Goal: Task Accomplishment & Management: Complete application form

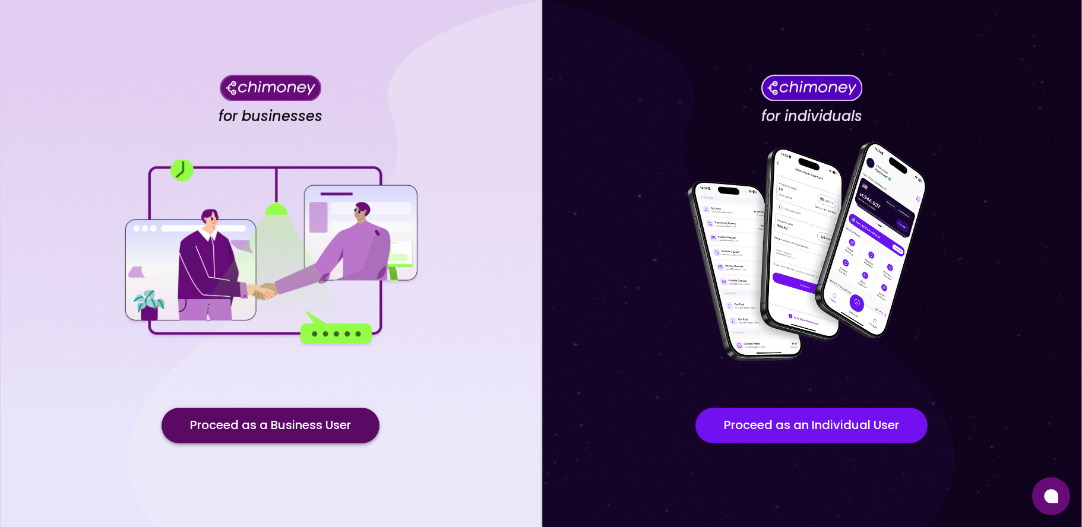
click at [294, 423] on button "Proceed as a Business User" at bounding box center [270, 426] width 218 height 36
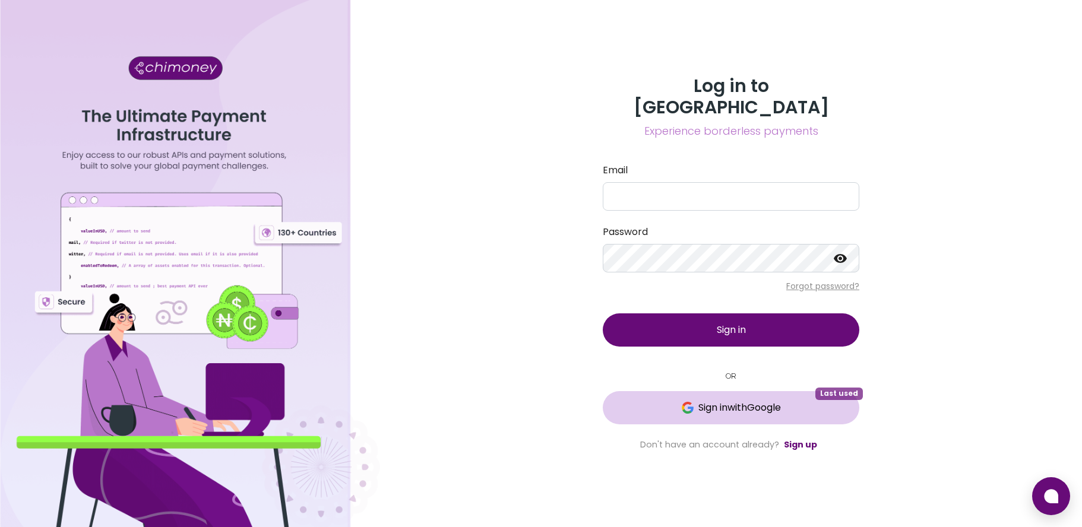
click at [747, 401] on span "Sign in with Google" at bounding box center [739, 408] width 83 height 14
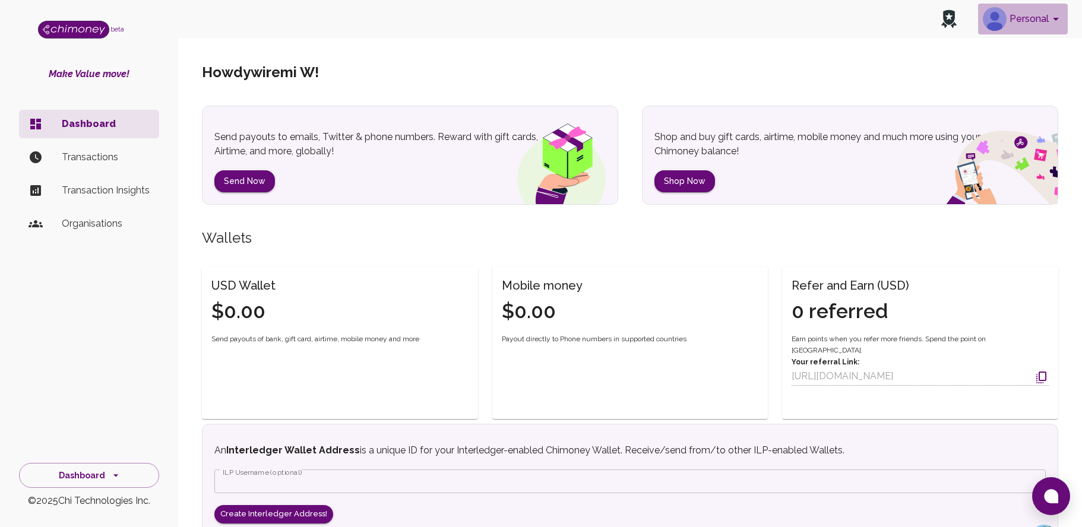
click at [1051, 21] on icon "account of current user" at bounding box center [1055, 19] width 14 height 14
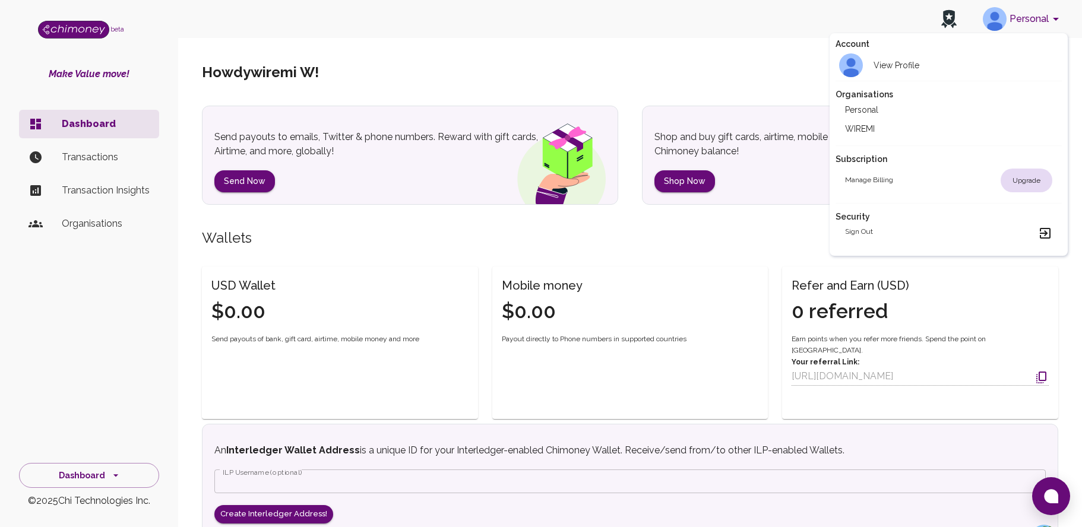
click at [853, 138] on div "Organisations Personal WIREMI" at bounding box center [948, 113] width 227 height 65
click at [859, 127] on li "WIREMI" at bounding box center [948, 128] width 227 height 19
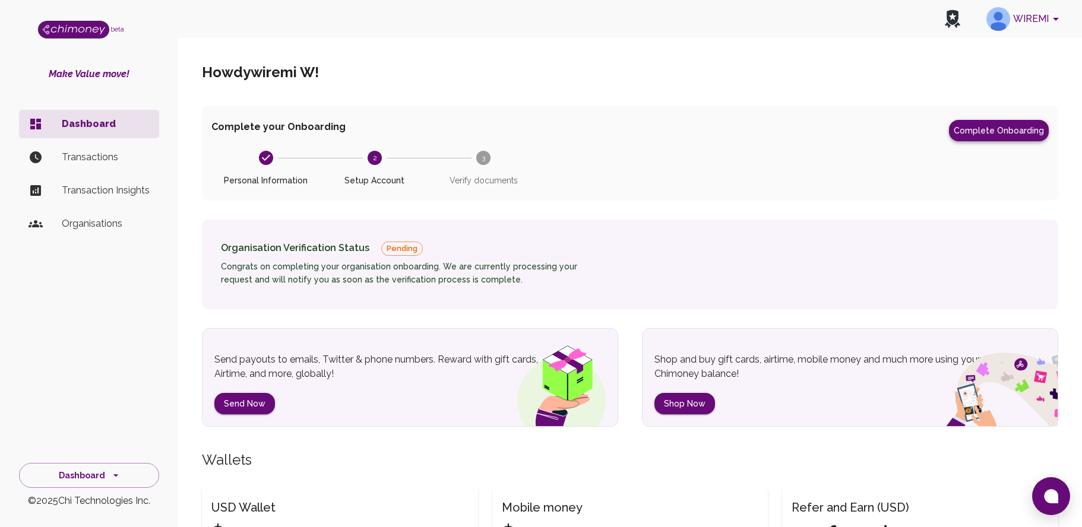
click at [999, 133] on button "Complete Onboarding" at bounding box center [999, 130] width 100 height 21
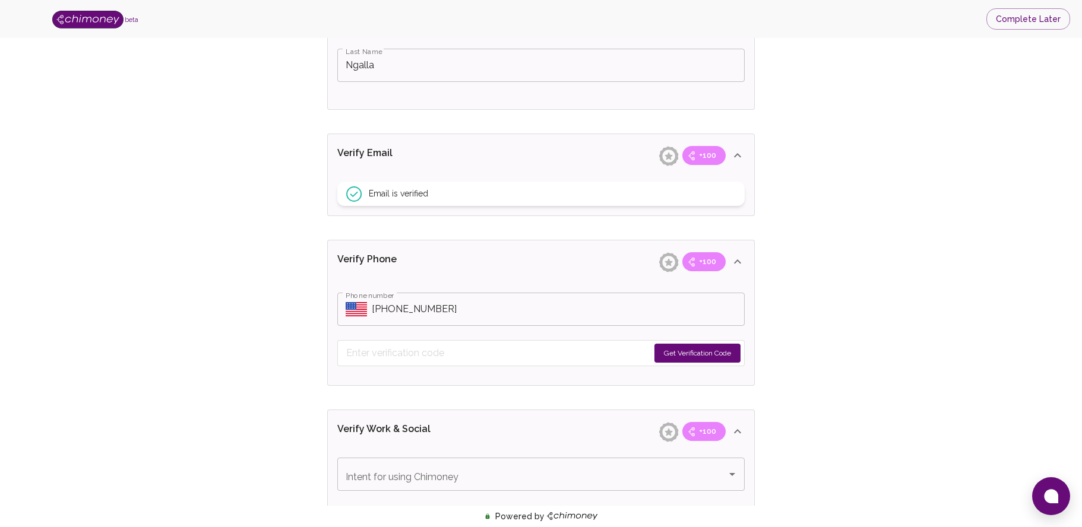
scroll to position [378, 0]
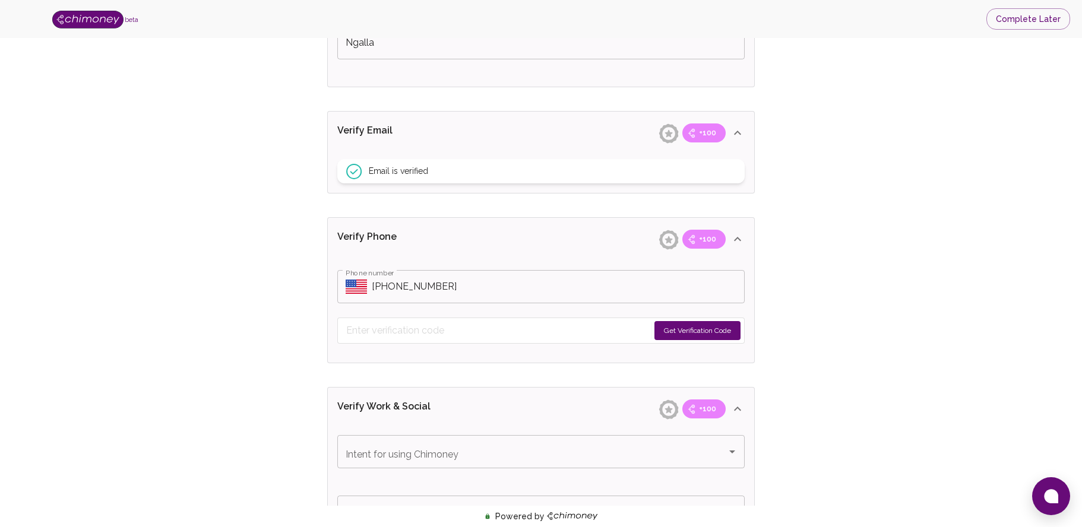
click at [366, 287] on icon "Select country" at bounding box center [356, 287] width 21 height 14
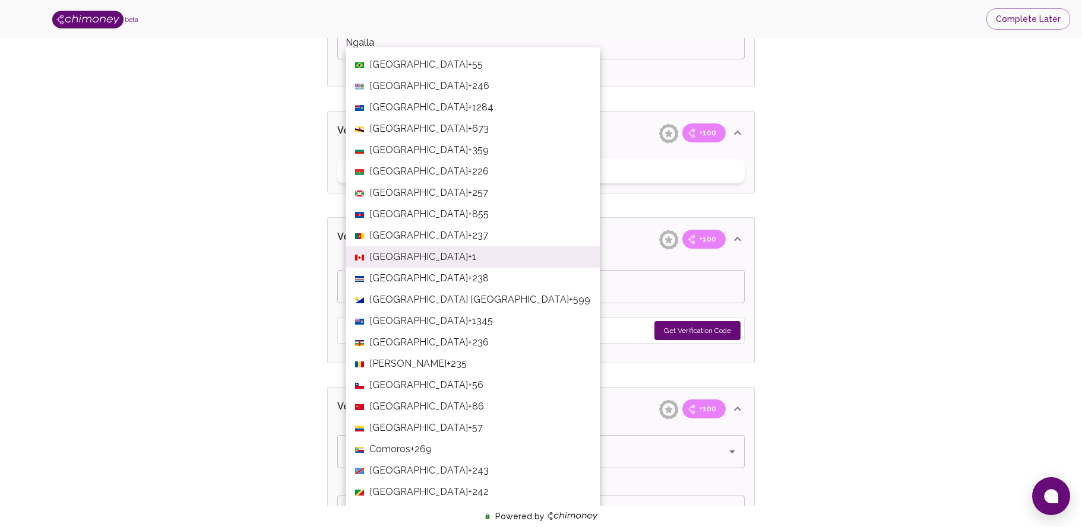
scroll to position [576, 0]
click at [416, 253] on li "Canada +1" at bounding box center [473, 255] width 254 height 21
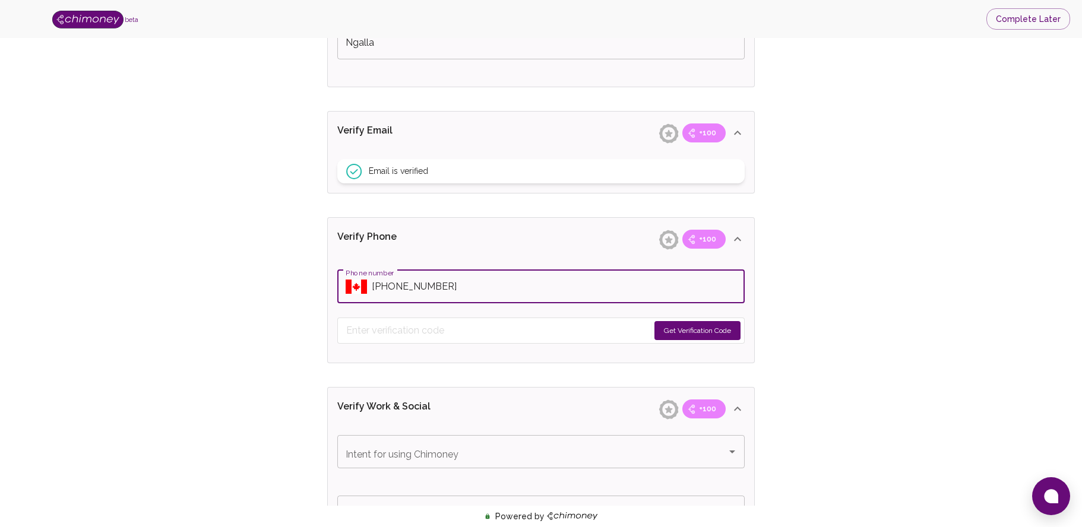
drag, startPoint x: 464, startPoint y: 286, endPoint x: 369, endPoint y: 286, distance: 95.0
click at [369, 286] on div "​ Phone number" at bounding box center [540, 286] width 407 height 33
paste input "2 (899) 412-944"
click at [486, 297] on input "Phone number" at bounding box center [558, 286] width 373 height 33
click at [481, 287] on input "Phone number" at bounding box center [558, 286] width 373 height 33
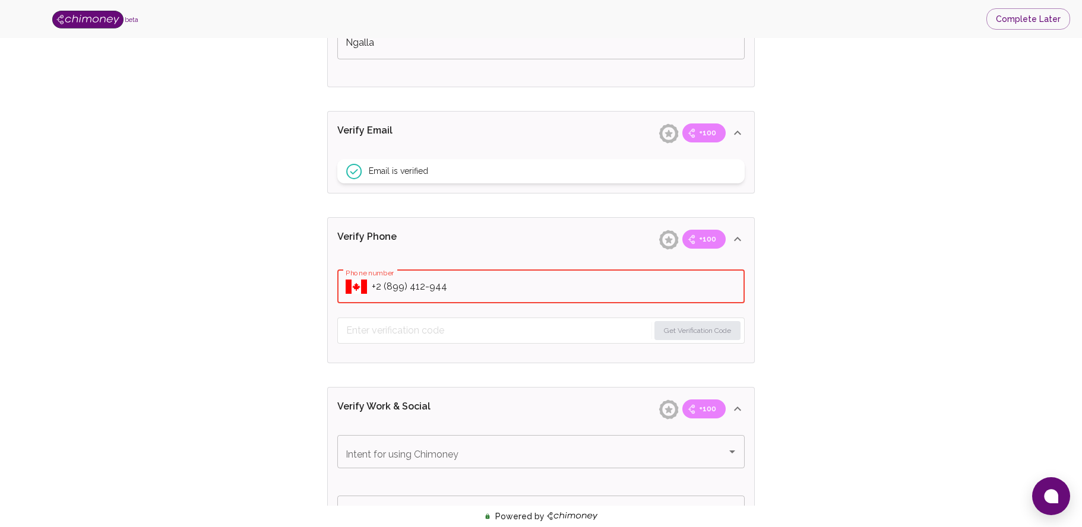
click at [446, 283] on input "Phone number" at bounding box center [558, 286] width 373 height 33
click at [375, 281] on input "Phone number" at bounding box center [558, 286] width 373 height 33
click at [381, 287] on input "Phone number" at bounding box center [558, 286] width 373 height 33
drag, startPoint x: 443, startPoint y: 290, endPoint x: 344, endPoint y: 285, distance: 99.3
click at [344, 285] on div "​ Phone number" at bounding box center [540, 286] width 407 height 33
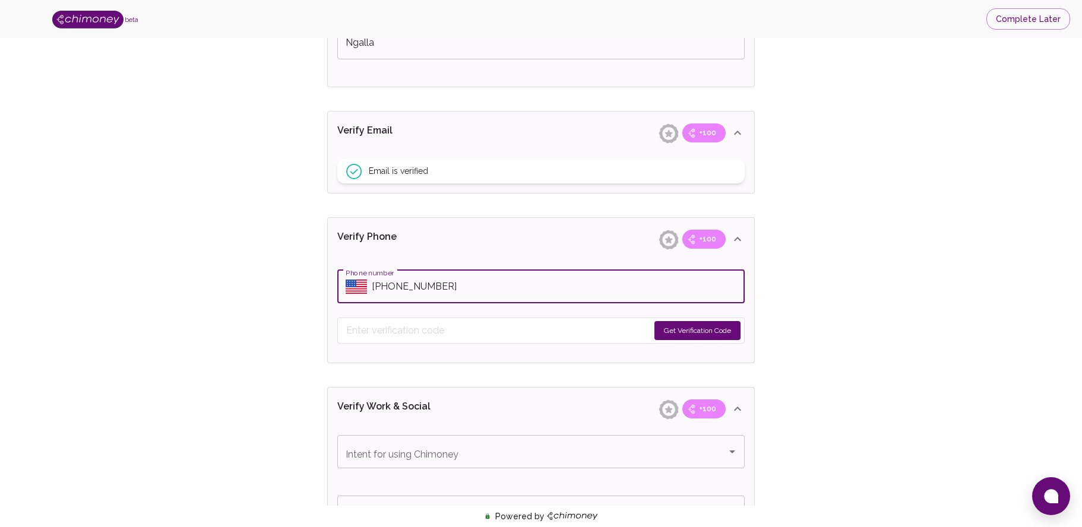
type input "+1 (289) 941-2944"
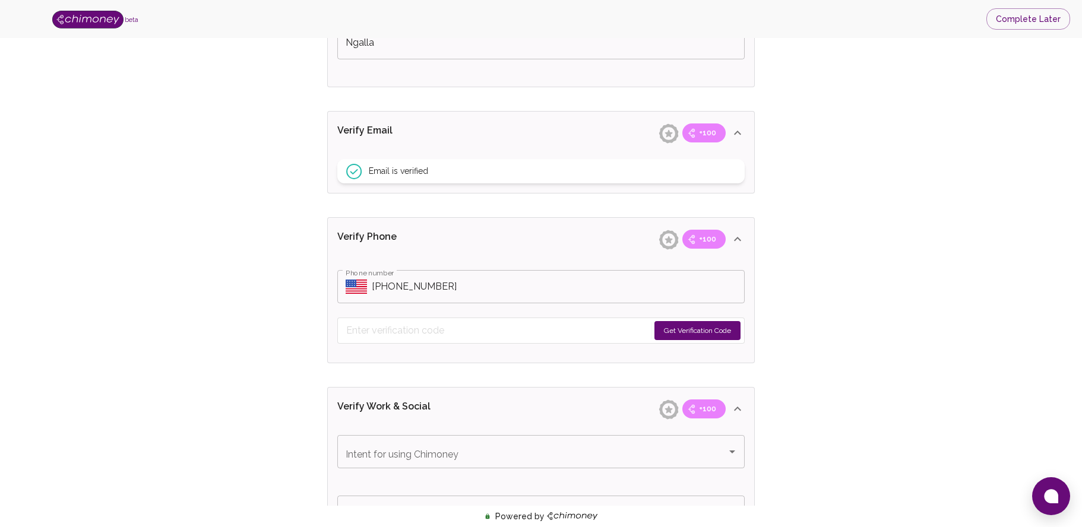
click at [696, 332] on button "Get Verification Code" at bounding box center [697, 330] width 86 height 19
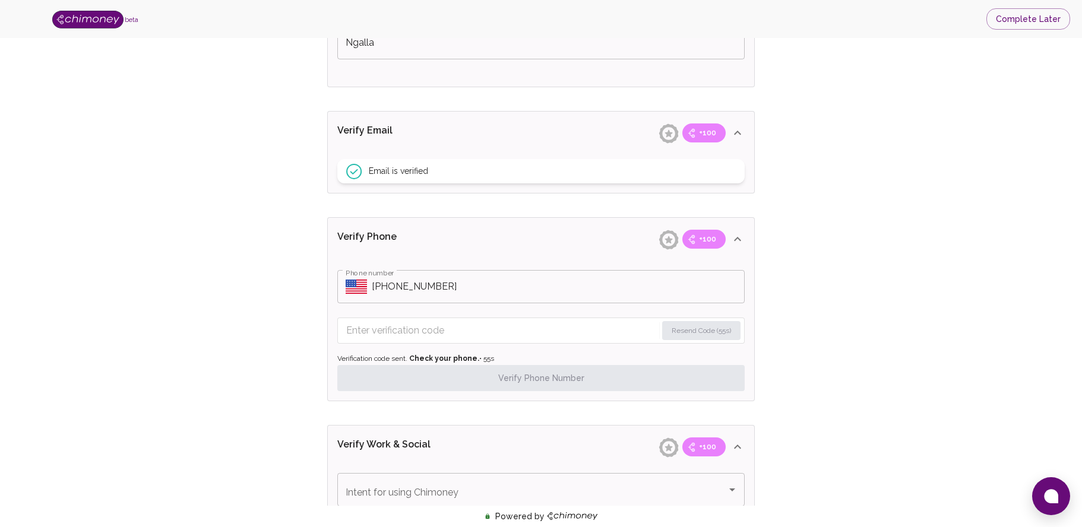
click at [508, 329] on input "Enter verification code" at bounding box center [501, 330] width 310 height 19
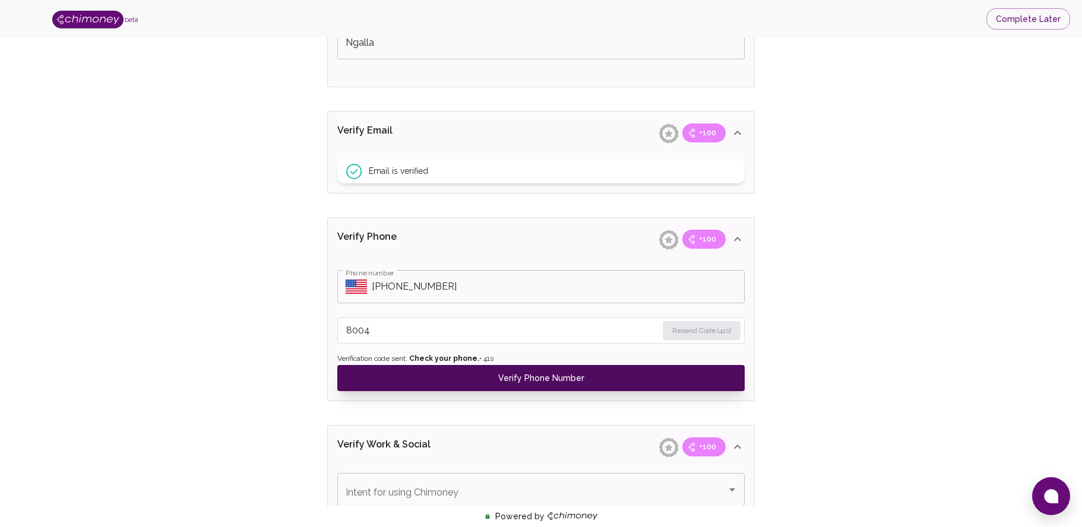
type input "8004"
click at [522, 379] on button "Verify Phone Number" at bounding box center [540, 378] width 407 height 26
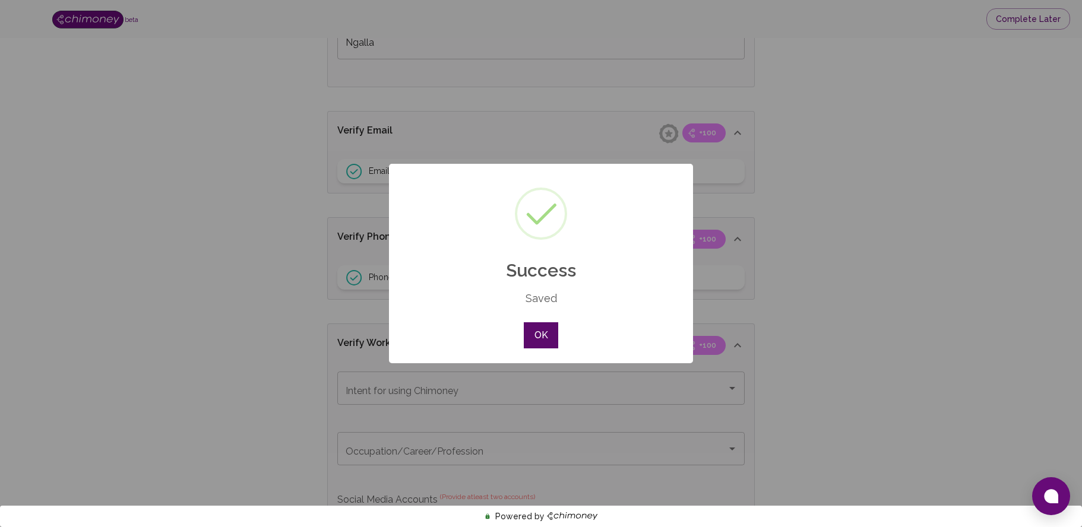
click at [546, 333] on button "OK" at bounding box center [541, 335] width 34 height 26
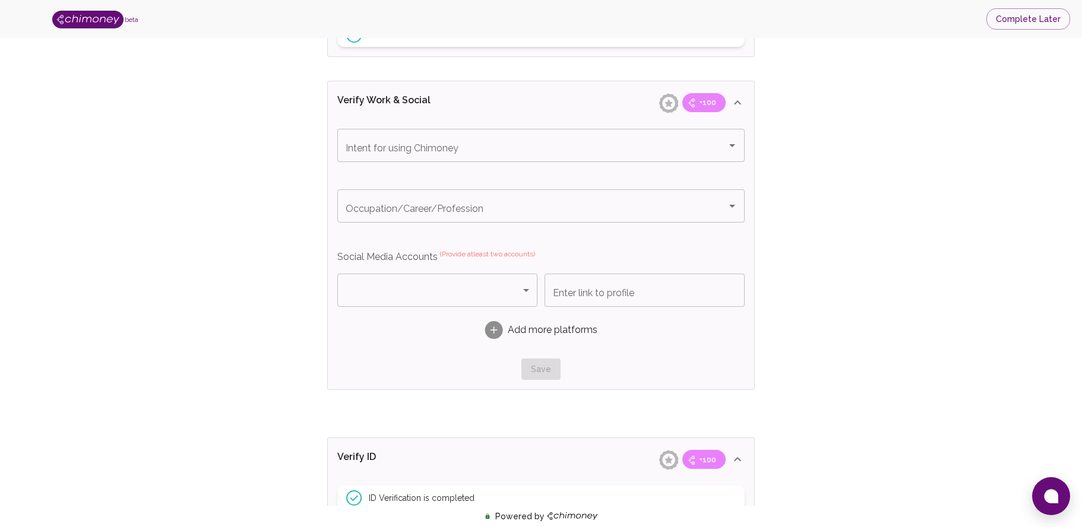
scroll to position [615, 0]
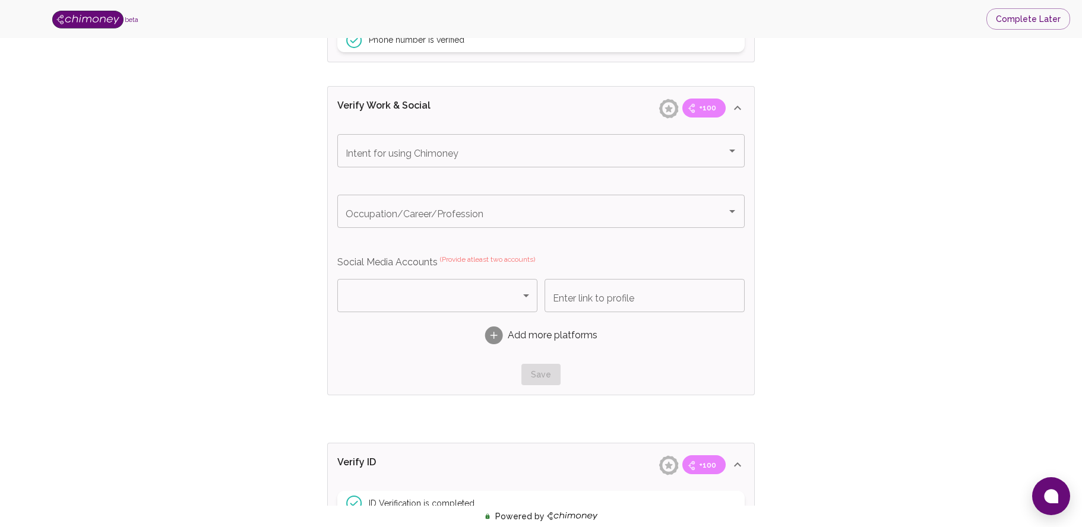
click at [514, 293] on body "beta Complete Later Verify ID and Earn Complete verification steps to earn Rewa…" at bounding box center [541, 82] width 1082 height 1394
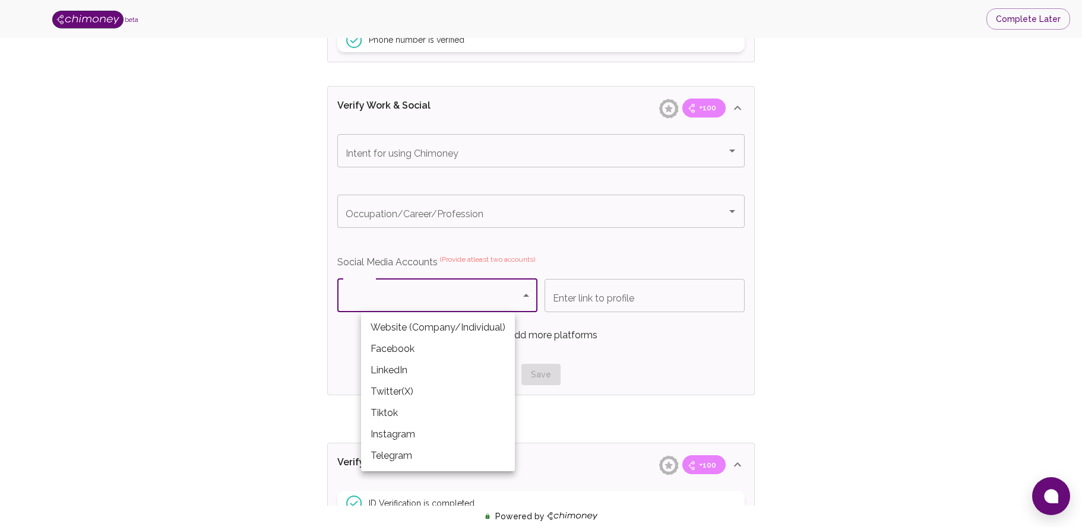
click at [614, 275] on div at bounding box center [541, 263] width 1082 height 527
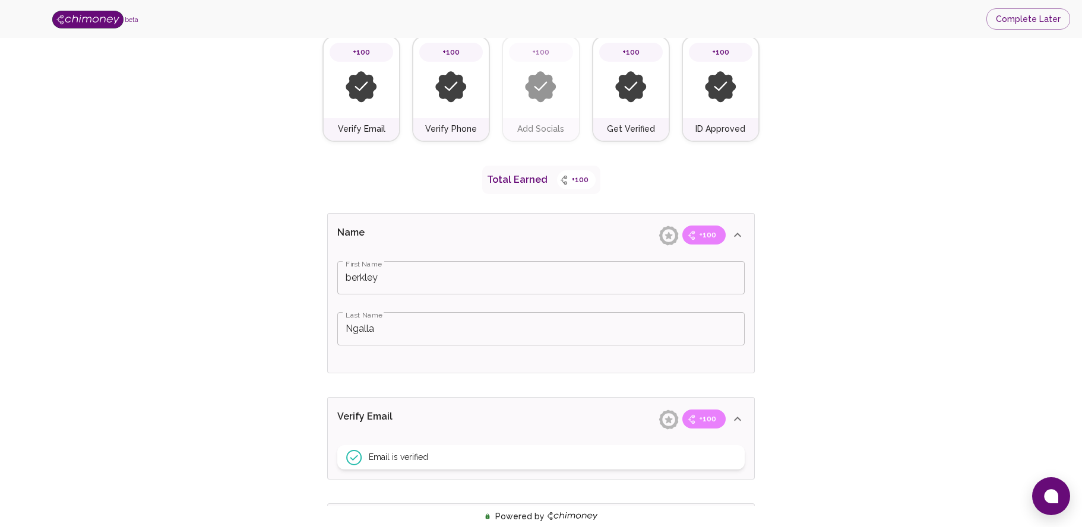
scroll to position [31, 0]
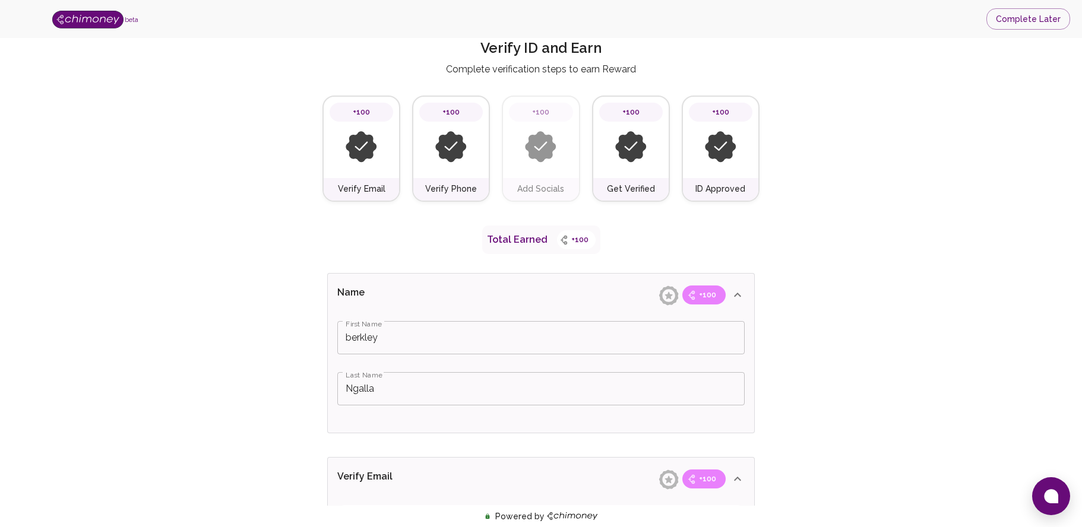
click at [534, 182] on div "Add Socials" at bounding box center [540, 189] width 75 height 23
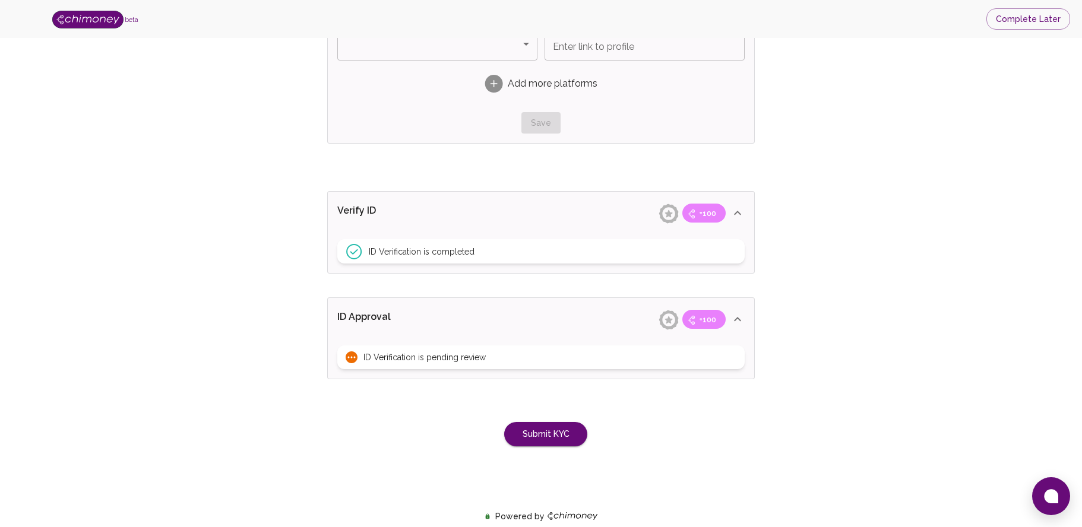
scroll to position [856, 0]
